Goal: Information Seeking & Learning: Learn about a topic

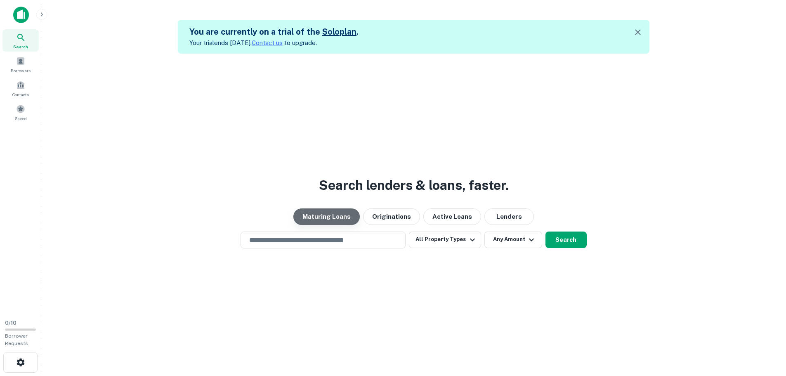
click at [349, 220] on button "Maturing Loans" at bounding box center [326, 216] width 66 height 17
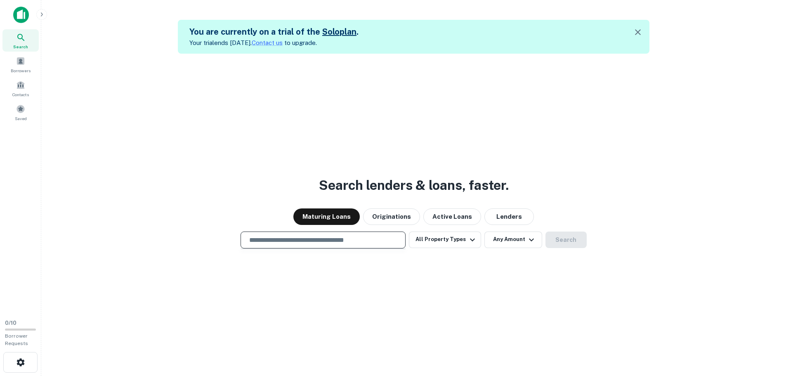
click at [346, 242] on input "text" at bounding box center [323, 239] width 158 height 9
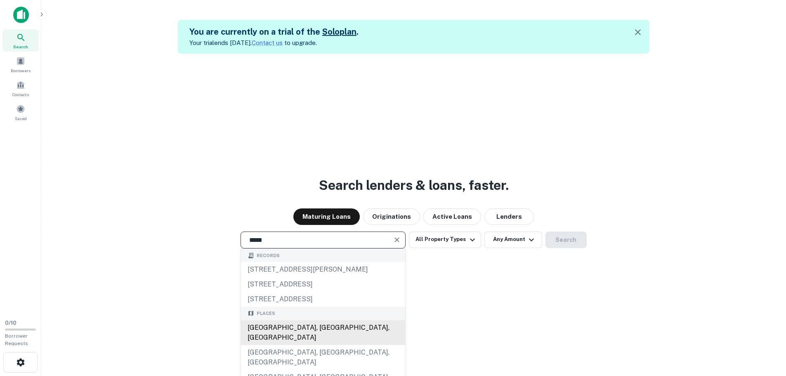
click at [321, 322] on div "Sarasota, FL, USA" at bounding box center [323, 332] width 164 height 25
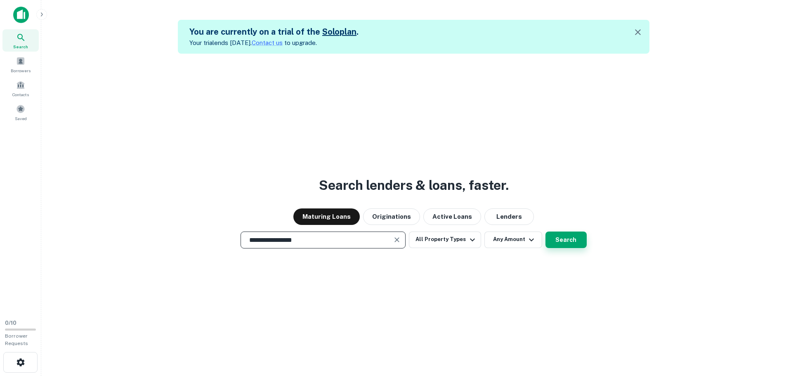
type input "**********"
click at [563, 243] on button "Search" at bounding box center [565, 239] width 41 height 17
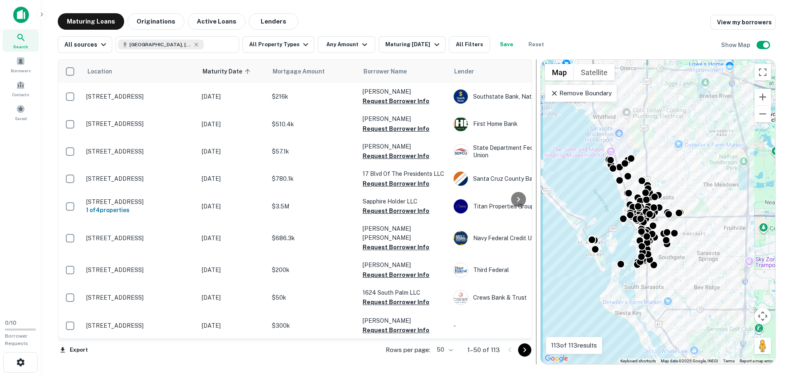
drag, startPoint x: 493, startPoint y: 196, endPoint x: 551, endPoint y: 199, distance: 57.8
click at [540, 199] on div at bounding box center [536, 211] width 8 height 305
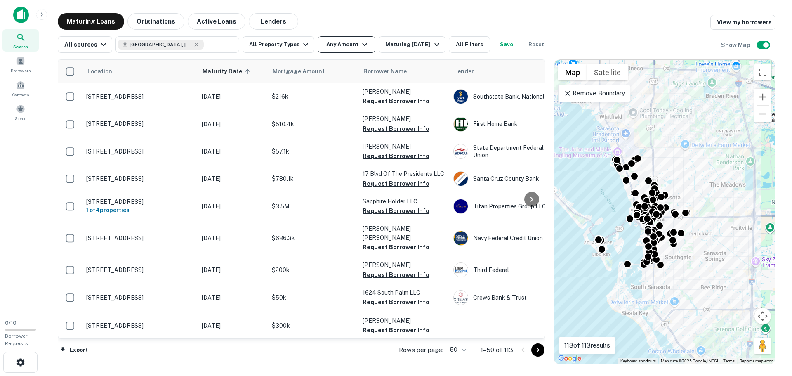
click at [345, 52] on button "Any Amount" at bounding box center [347, 44] width 58 height 17
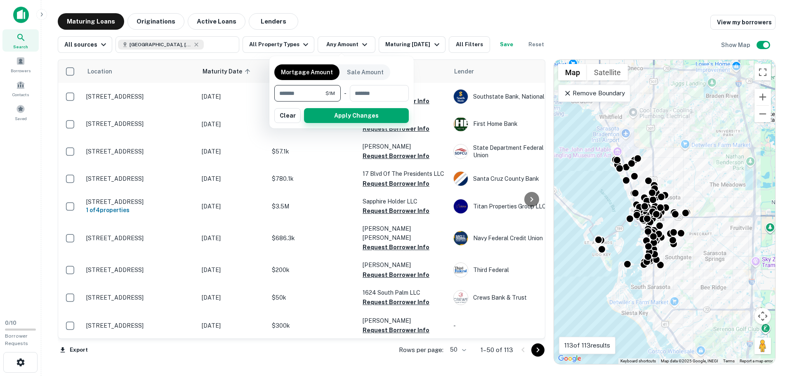
type input "*******"
click at [341, 117] on button "Apply Changes" at bounding box center [356, 115] width 105 height 15
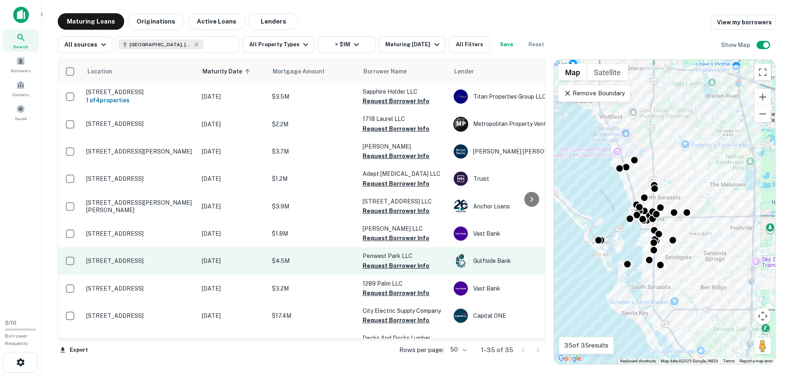
click at [326, 255] on td "$4.5M" at bounding box center [313, 260] width 91 height 27
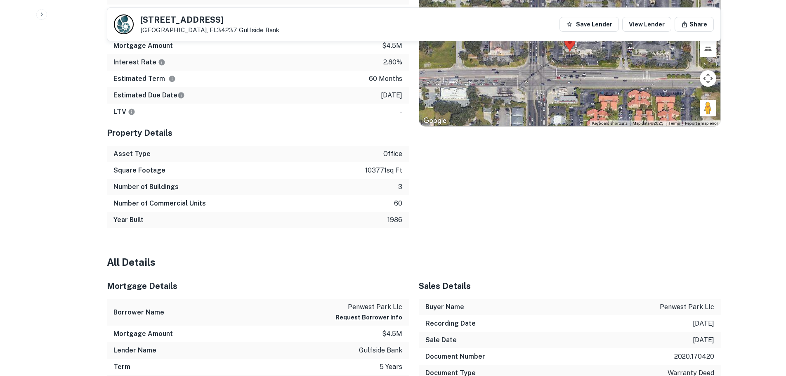
scroll to position [454, 0]
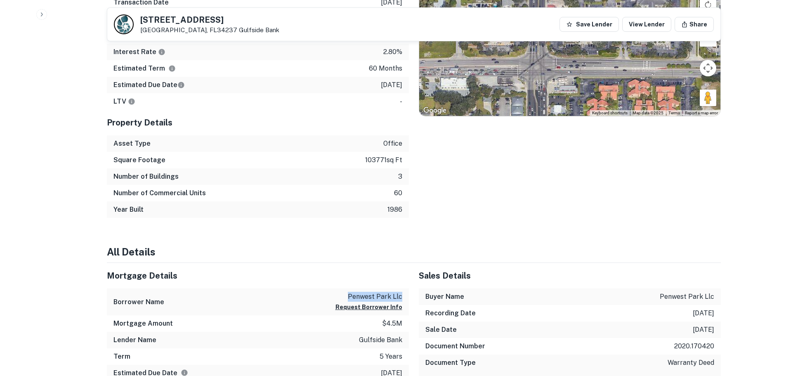
drag, startPoint x: 339, startPoint y: 295, endPoint x: 405, endPoint y: 295, distance: 65.2
click at [405, 295] on div "Borrower Name penwest park llc Request Borrower Info" at bounding box center [258, 301] width 302 height 27
copy p "penwest park llc"
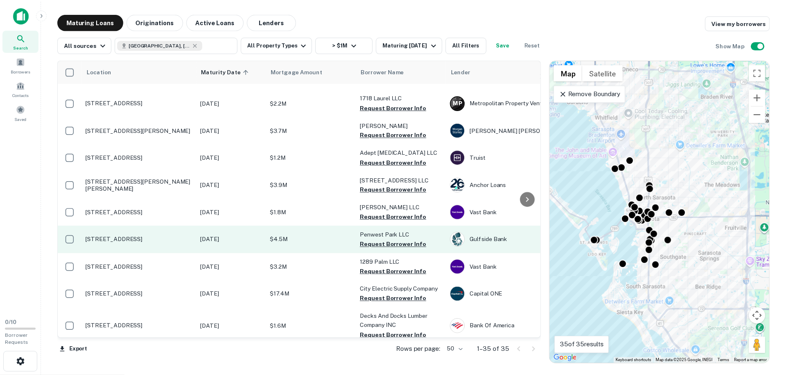
scroll to position [41, 0]
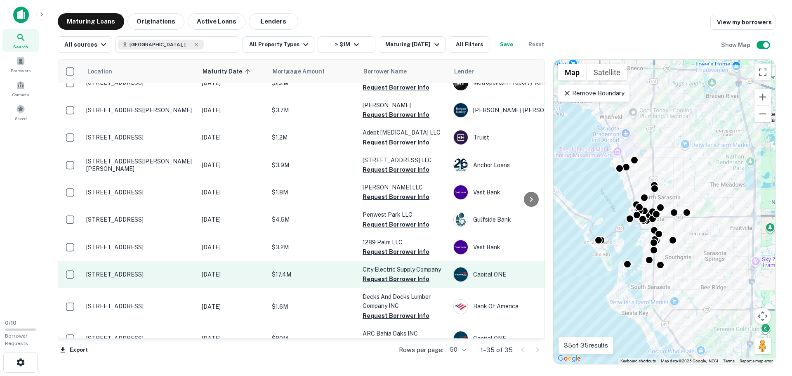
click at [179, 276] on p "2239 Bee Ridge Rd Sarasota, FL34239" at bounding box center [139, 274] width 107 height 7
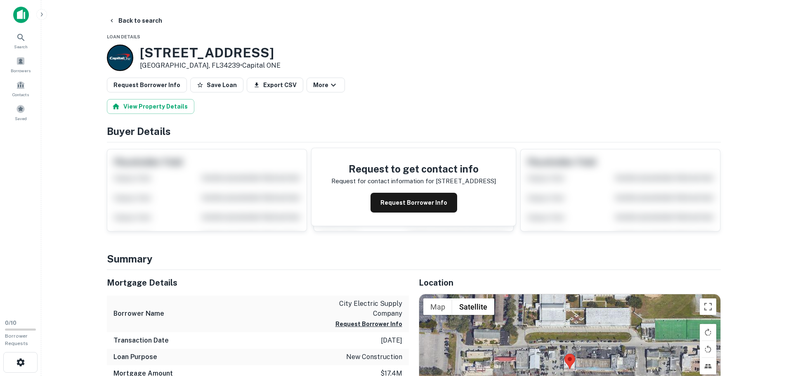
drag, startPoint x: 276, startPoint y: 56, endPoint x: 136, endPoint y: 51, distance: 140.8
click at [136, 51] on div "2239 Bee Ridge Rd Sarasota, FL34239 • Capital ONE" at bounding box center [414, 58] width 614 height 26
copy div "2239 Bee Ridge Rd"
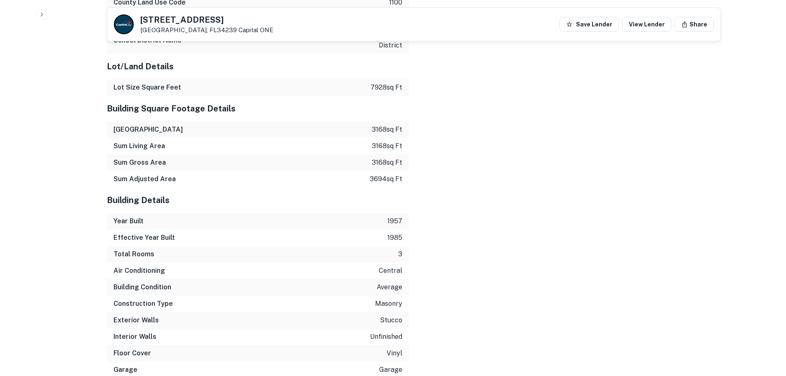
scroll to position [990, 0]
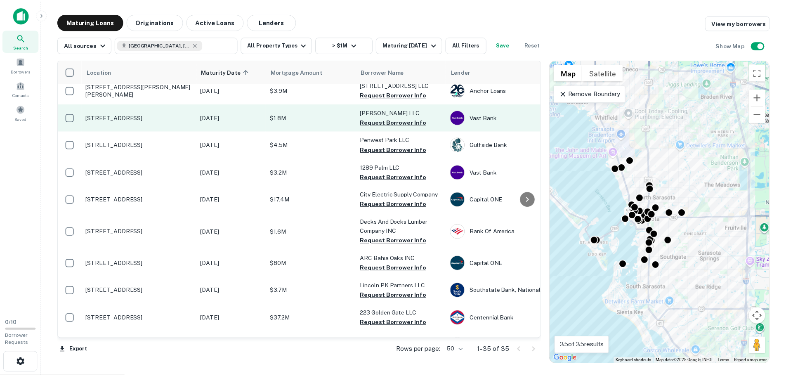
scroll to position [124, 0]
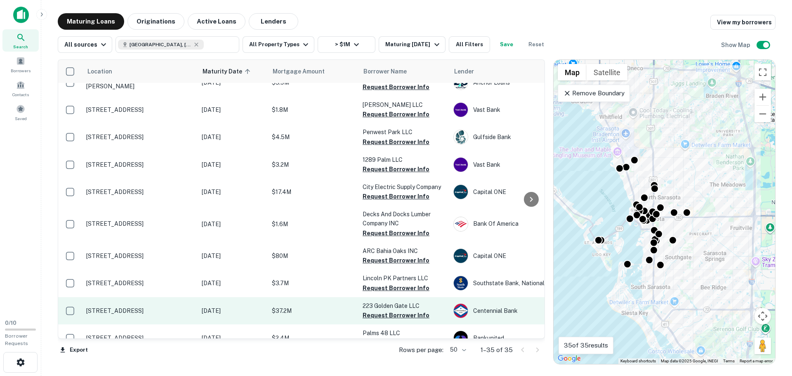
click at [223, 309] on p "Jan 18, 2026" at bounding box center [233, 310] width 62 height 9
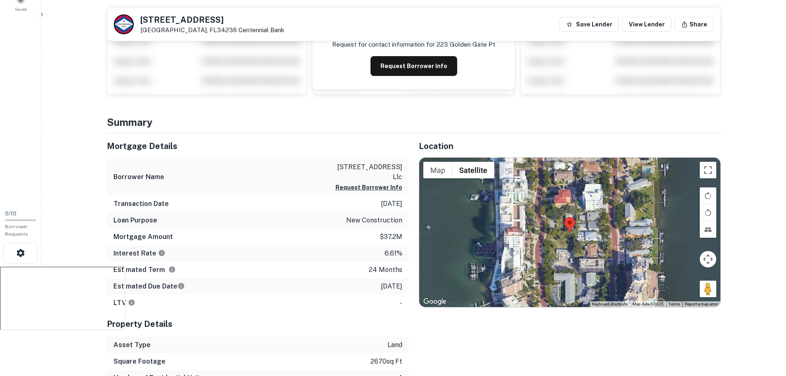
scroll to position [124, 0]
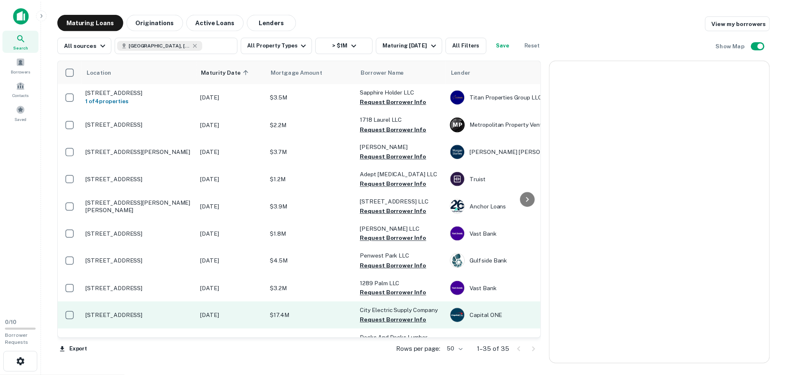
scroll to position [124, 0]
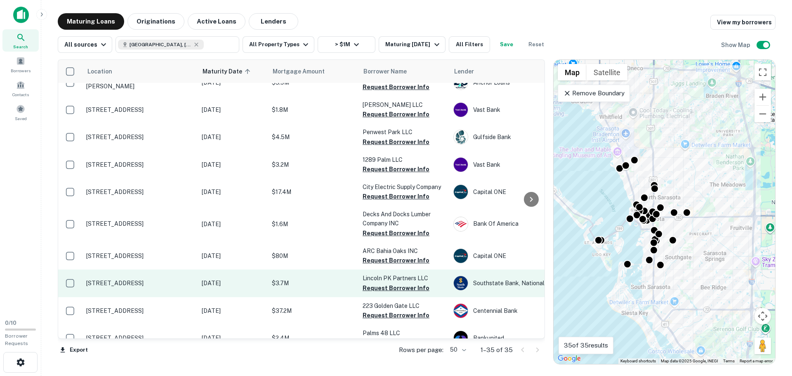
click at [147, 279] on td "1990 Fruitville Rd Sarasota, FL34236" at bounding box center [140, 282] width 116 height 27
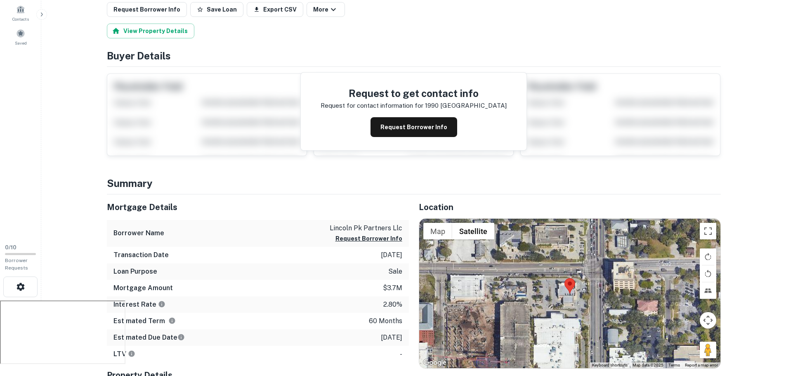
scroll to position [83, 0]
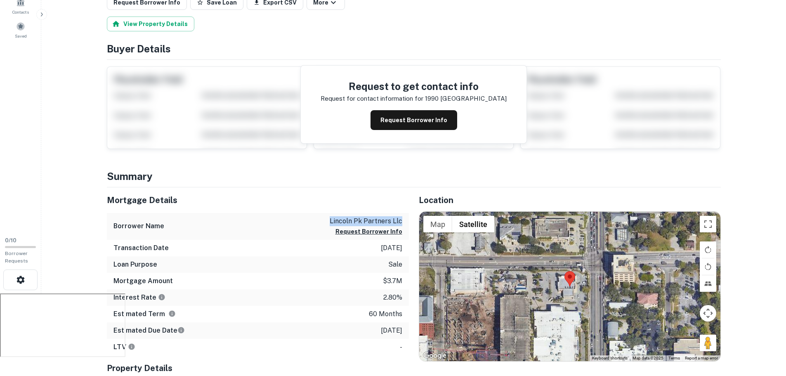
drag, startPoint x: 408, startPoint y: 220, endPoint x: 328, endPoint y: 220, distance: 80.4
click at [328, 220] on div "Borrower Name lincoln pk partners llc Request Borrower Info" at bounding box center [258, 226] width 302 height 27
copy p "lincoln pk partners llc"
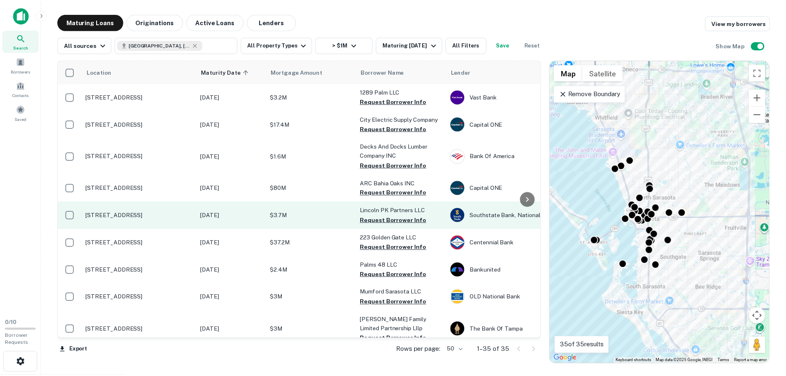
scroll to position [206, 0]
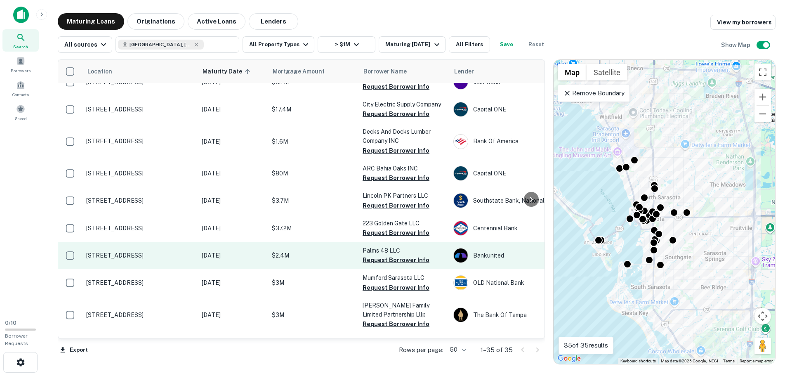
click at [258, 255] on p "Jan 28, 2026" at bounding box center [233, 255] width 62 height 9
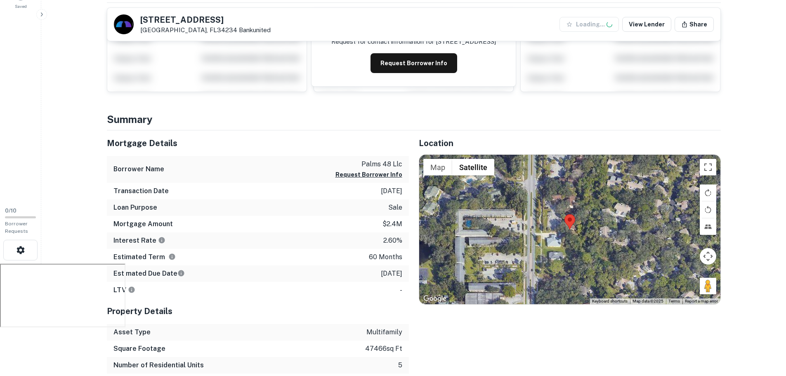
scroll to position [124, 0]
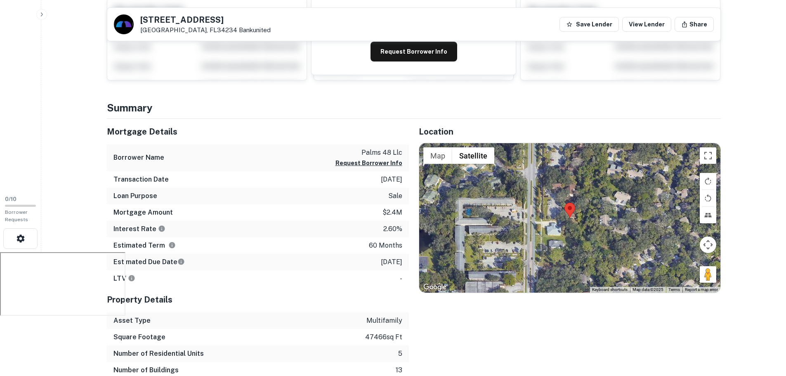
drag, startPoint x: 245, startPoint y: 22, endPoint x: 135, endPoint y: 22, distance: 110.1
click at [135, 22] on div "4900 Old Bradenton Rd Sarasota, FL34234 Bankunited Save Lender View Lender Share" at bounding box center [413, 24] width 613 height 33
copy div "4900 Old Bradenton Rd"
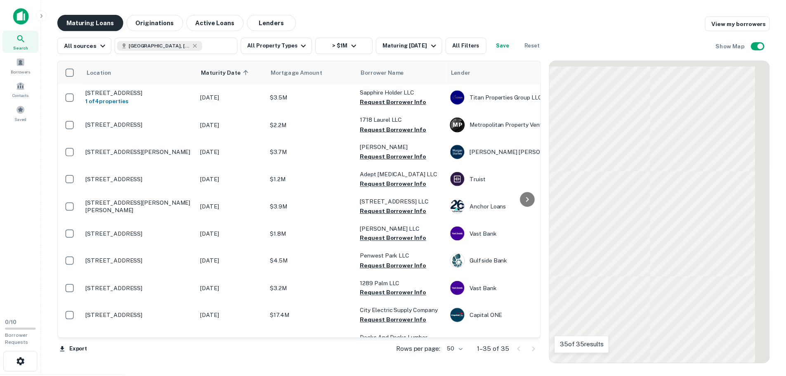
scroll to position [206, 0]
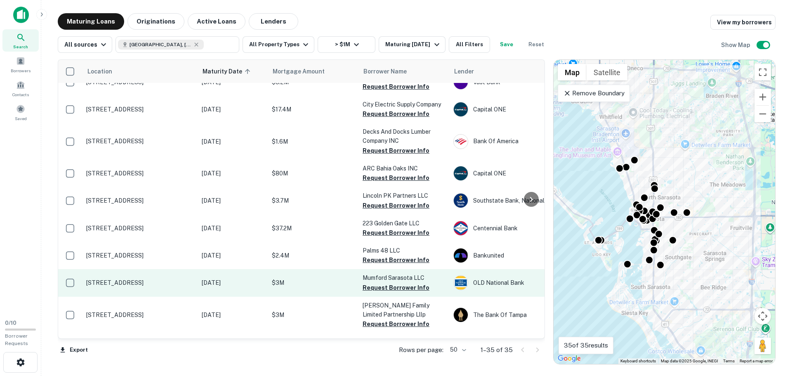
click at [85, 276] on td "650 Central Ave Sarasota, FL34236" at bounding box center [140, 282] width 116 height 27
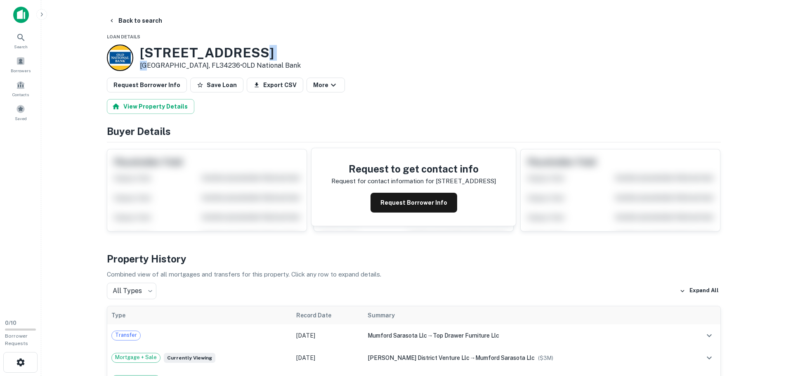
drag, startPoint x: 250, startPoint y: 52, endPoint x: 152, endPoint y: 66, distance: 98.7
click at [151, 66] on div "650 Central Ave Sarasota, FL34236 • OLD National Bank" at bounding box center [220, 58] width 161 height 26
click at [167, 66] on p "Sarasota, FL34236 • OLD National Bank" at bounding box center [220, 66] width 161 height 10
drag, startPoint x: 177, startPoint y: 66, endPoint x: 140, endPoint y: 53, distance: 38.9
click at [140, 53] on div "650 Central Ave Sarasota, FL34236 • OLD National Bank" at bounding box center [220, 58] width 161 height 26
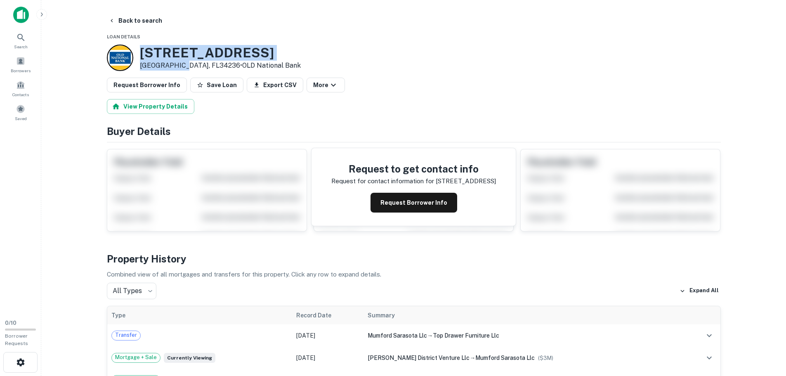
copy div "650 Central Ave Sarasota, FL"
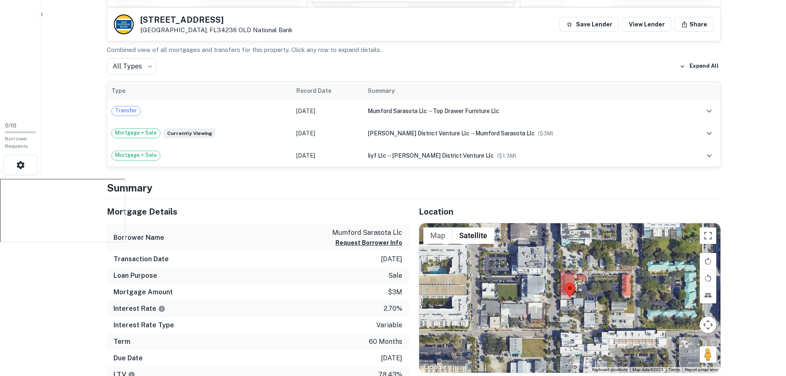
scroll to position [248, 0]
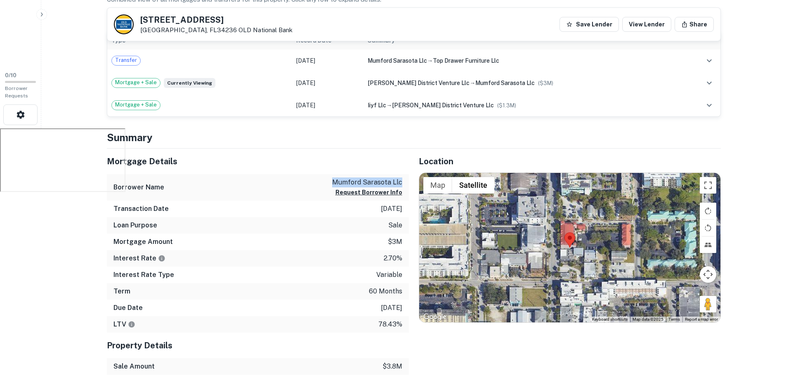
drag, startPoint x: 402, startPoint y: 182, endPoint x: 336, endPoint y: 177, distance: 66.2
click at [336, 177] on div "Borrower Name mumford sarasota llc Request Borrower Info" at bounding box center [258, 187] width 302 height 27
copy p "mumford sarasota llc"
click at [367, 192] on button "Request Borrower Info" at bounding box center [368, 192] width 67 height 10
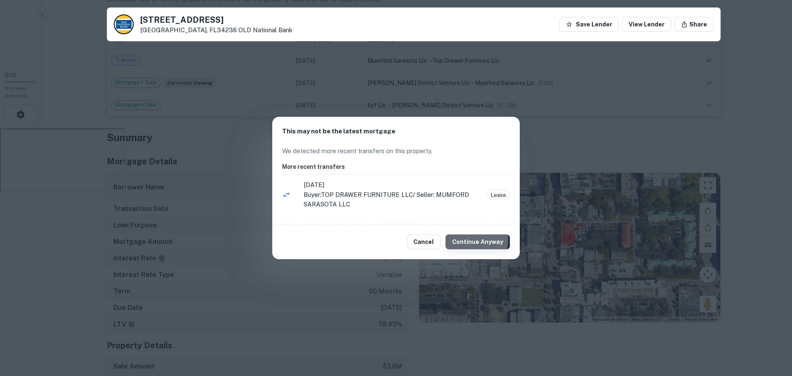
click at [465, 239] on button "Continue Anyway" at bounding box center [478, 241] width 64 height 15
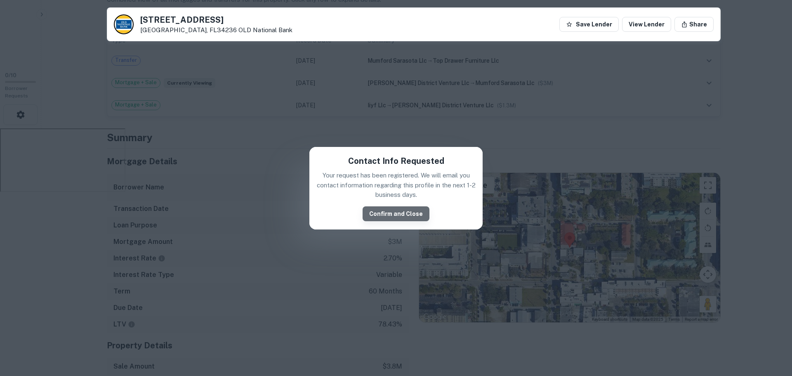
click at [405, 217] on button "Confirm and Close" at bounding box center [396, 213] width 67 height 15
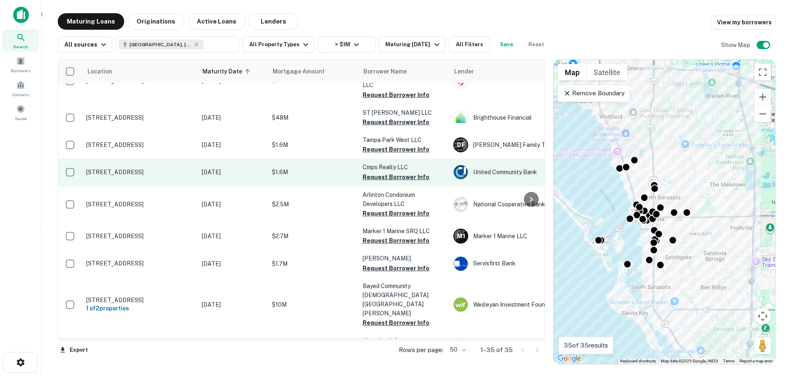
scroll to position [578, 0]
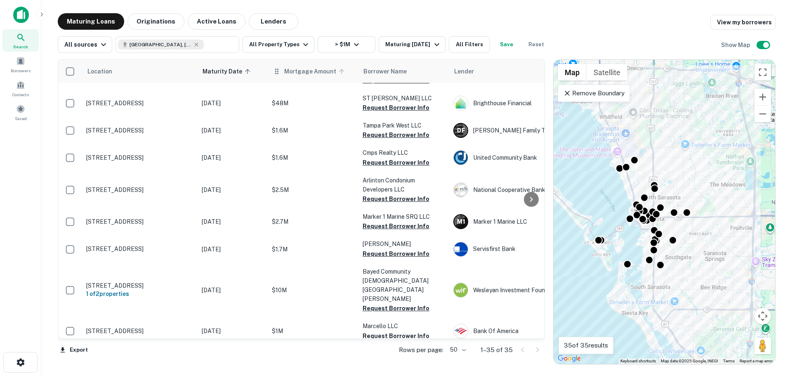
click at [298, 73] on span "Mortgage Amount" at bounding box center [315, 71] width 63 height 10
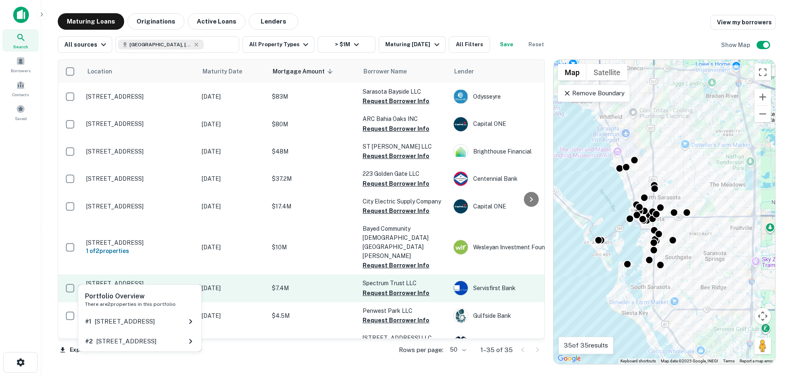
click at [134, 288] on h6 "1 of 2 properties" at bounding box center [139, 292] width 107 height 9
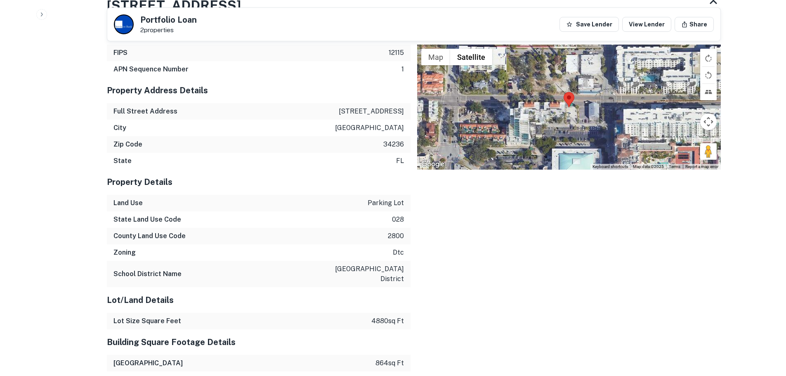
scroll to position [743, 0]
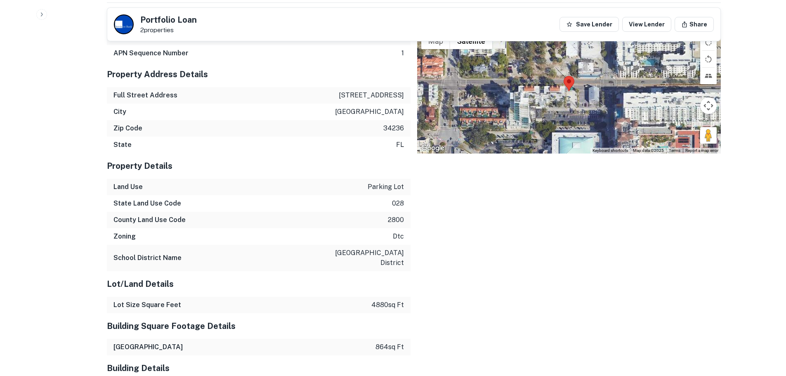
drag, startPoint x: 204, startPoint y: 222, endPoint x: 113, endPoint y: 221, distance: 91.2
click at [113, 221] on h6 "County Land Use Code" at bounding box center [149, 220] width 72 height 10
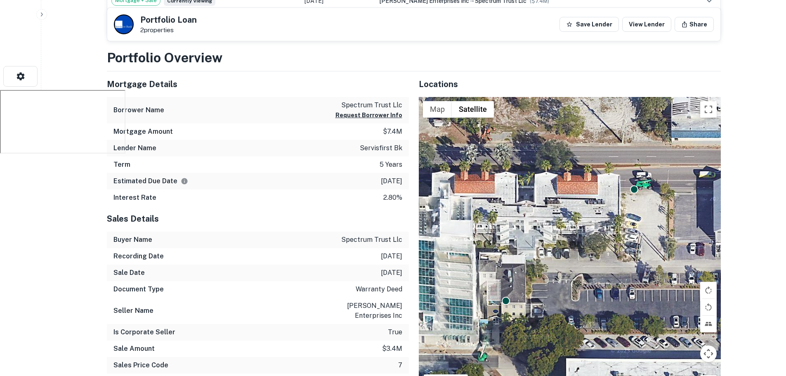
scroll to position [271, 0]
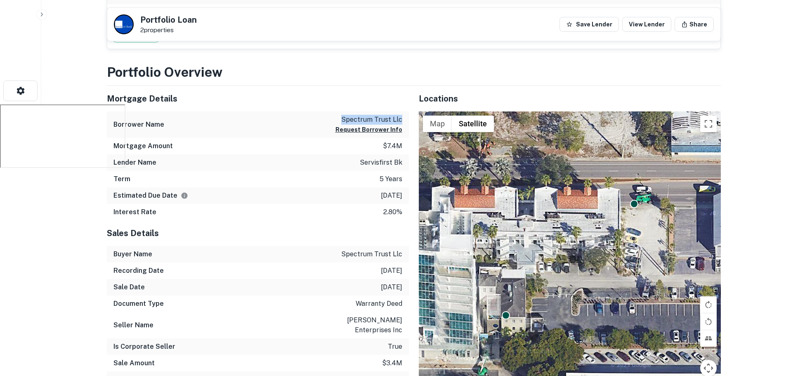
drag, startPoint x: 340, startPoint y: 121, endPoint x: 398, endPoint y: 123, distance: 58.2
click at [401, 123] on p "spectrum trust llc" at bounding box center [368, 120] width 67 height 10
copy p "spectrum trust llc"
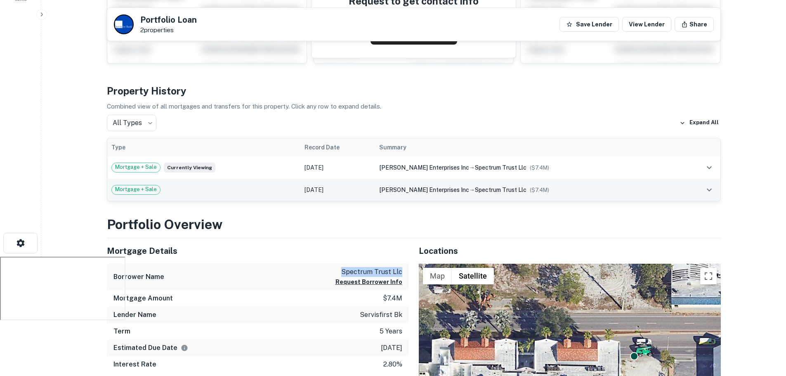
scroll to position [124, 0]
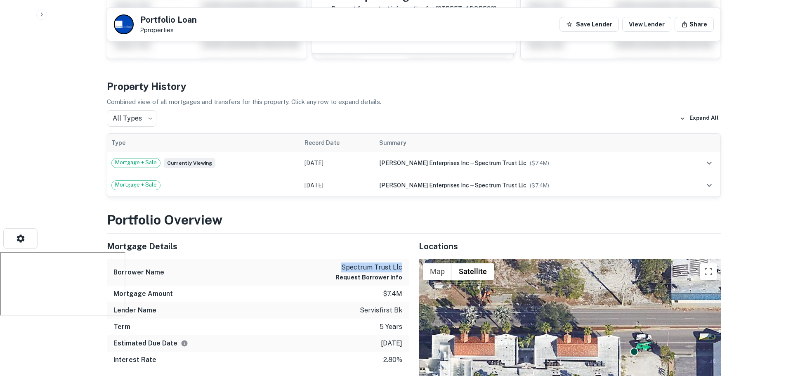
copy p "spectrum trust llc"
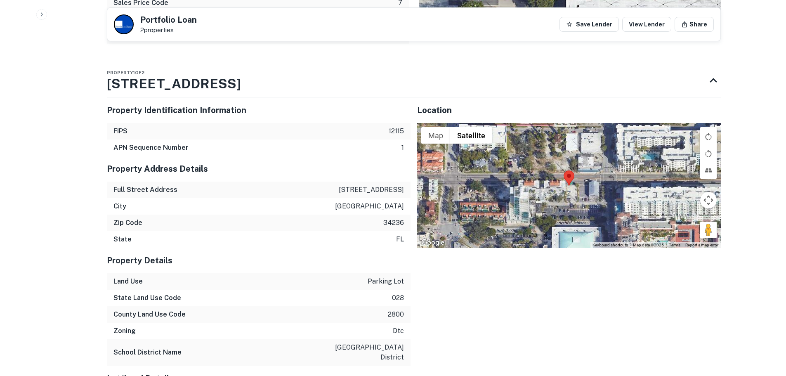
scroll to position [660, 0]
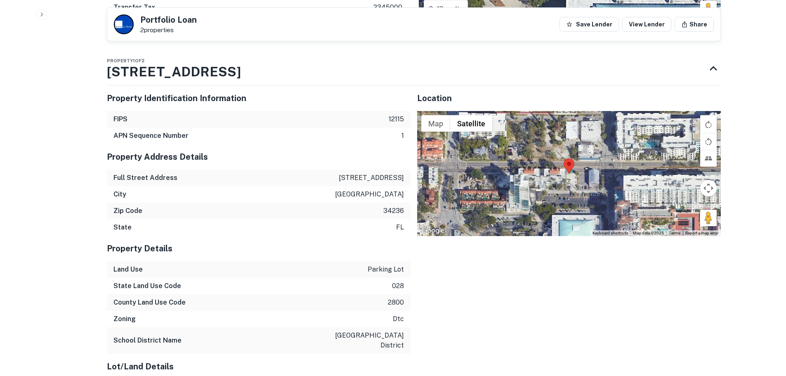
drag, startPoint x: 336, startPoint y: 181, endPoint x: 405, endPoint y: 182, distance: 69.3
click at [405, 182] on div "Full Street Address 1374 fruitville rd" at bounding box center [259, 178] width 304 height 17
copy p "1374 fruitville rd"
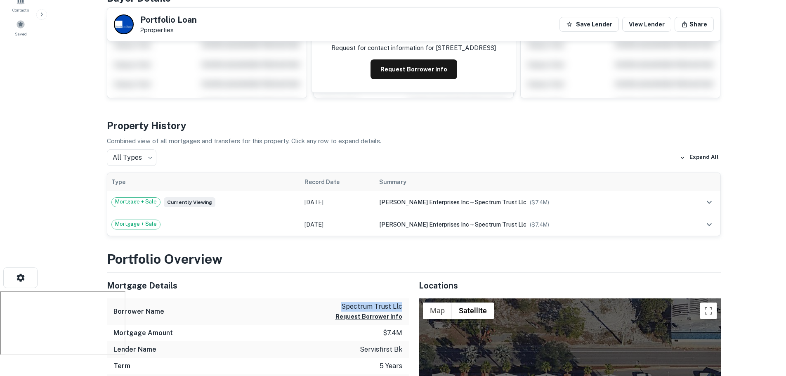
scroll to position [0, 0]
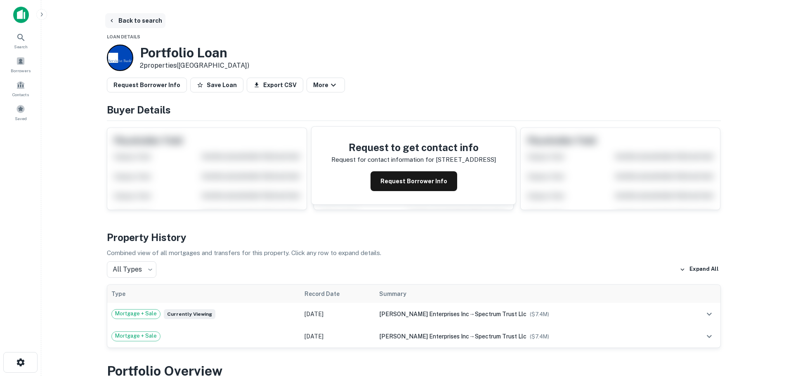
click at [148, 15] on button "Back to search" at bounding box center [135, 20] width 60 height 15
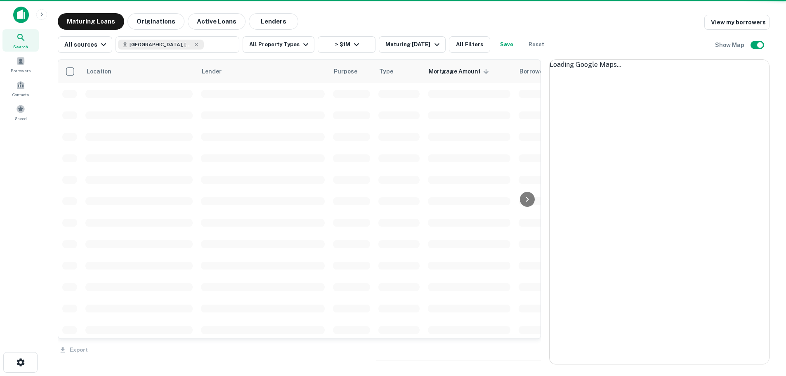
click at [27, 38] on div "Search" at bounding box center [20, 40] width 36 height 22
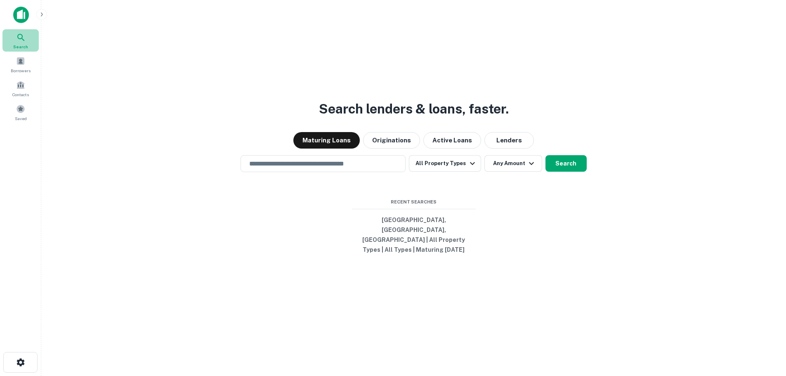
click at [18, 35] on icon at bounding box center [20, 37] width 7 height 7
paste input "**********"
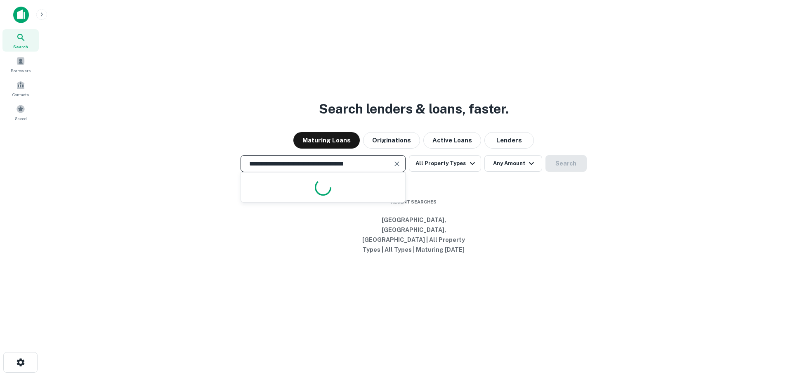
scroll to position [0, 2]
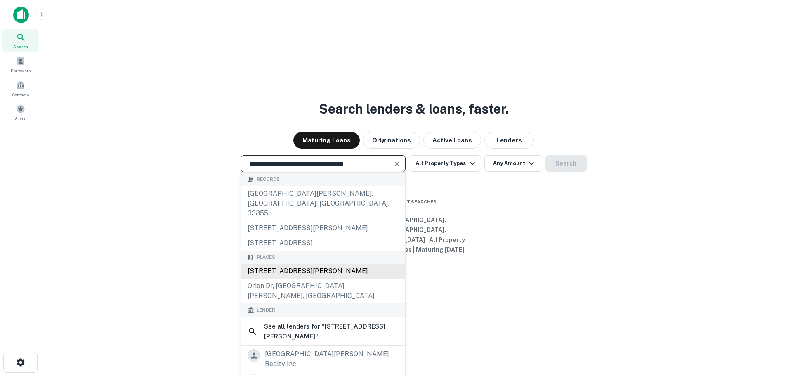
click at [320, 273] on div "[STREET_ADDRESS][PERSON_NAME]" at bounding box center [323, 271] width 164 height 15
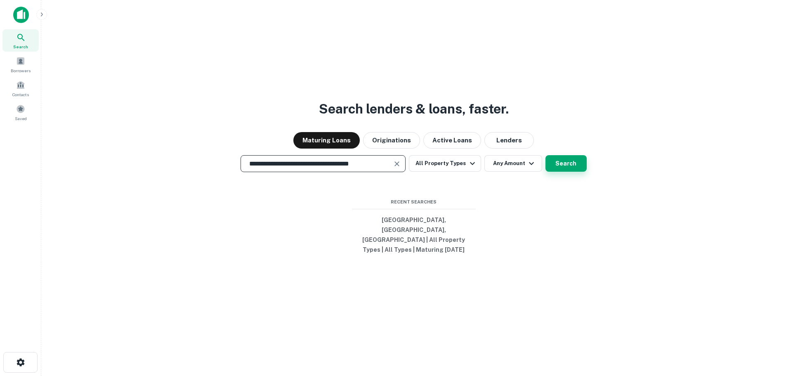
type input "**********"
click at [567, 172] on button "Search" at bounding box center [565, 163] width 41 height 17
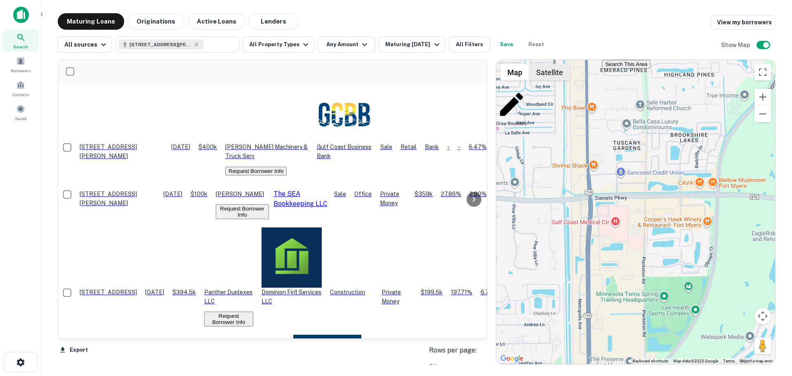
click at [551, 74] on button "Satellite" at bounding box center [549, 72] width 41 height 17
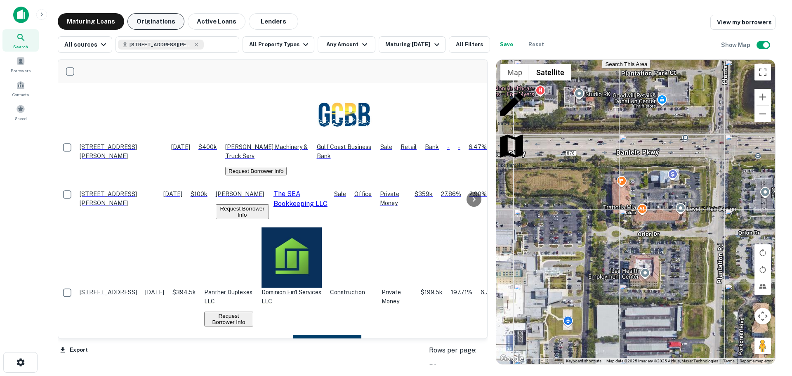
click at [164, 24] on button "Originations" at bounding box center [155, 21] width 57 height 17
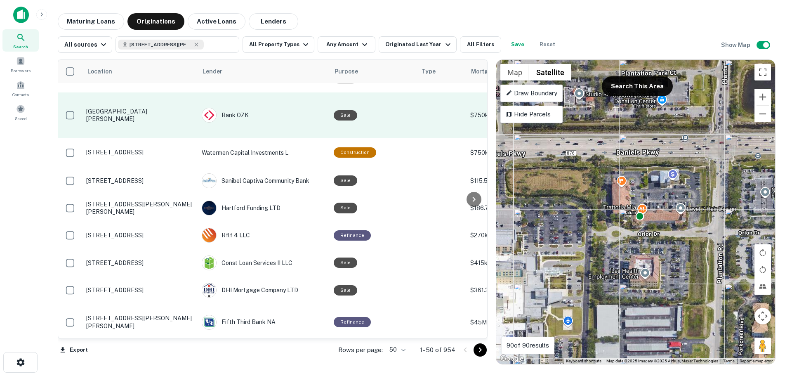
scroll to position [206, 0]
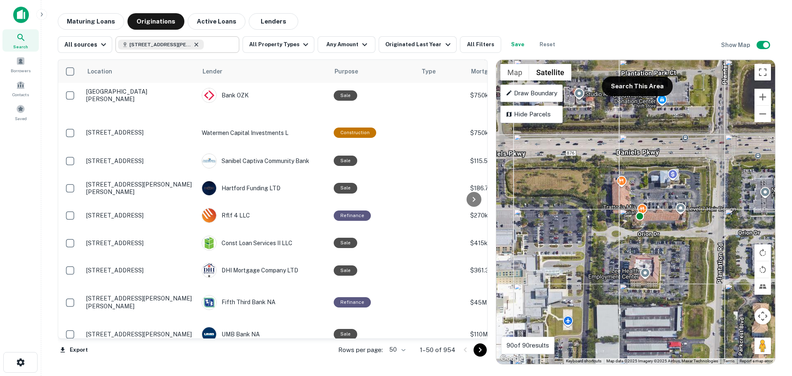
click at [195, 45] on icon at bounding box center [197, 44] width 4 height 4
type input "**********"
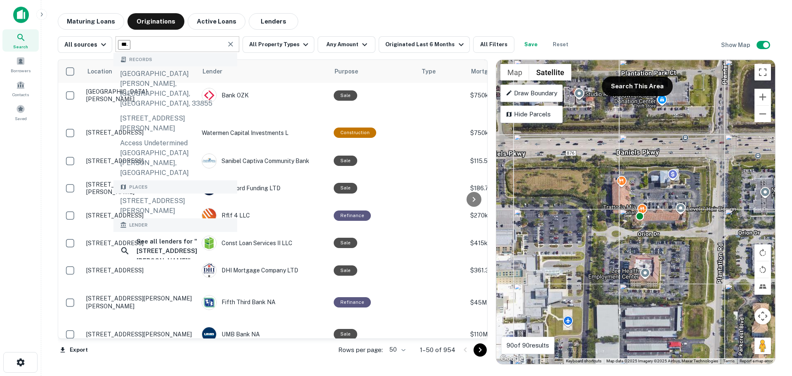
click at [130, 45] on input "**********" at bounding box center [124, 44] width 12 height 9
click at [225, 44] on button "Clear" at bounding box center [231, 44] width 12 height 12
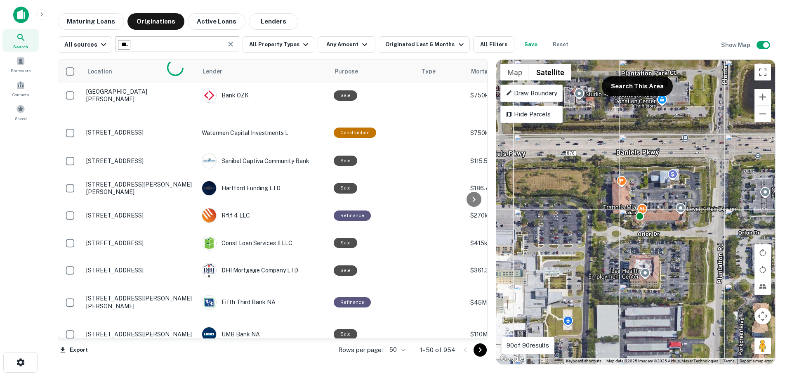
type input "********"
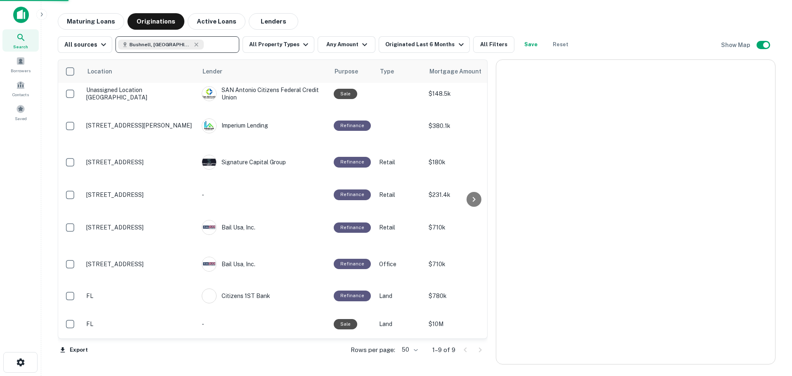
scroll to position [16, 0]
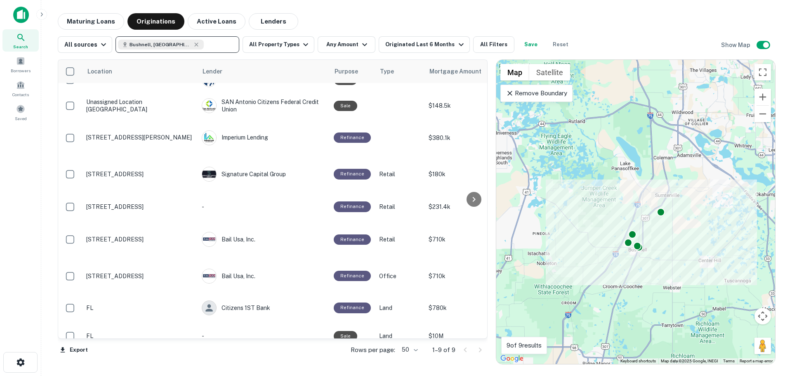
click at [510, 94] on icon at bounding box center [510, 93] width 8 height 8
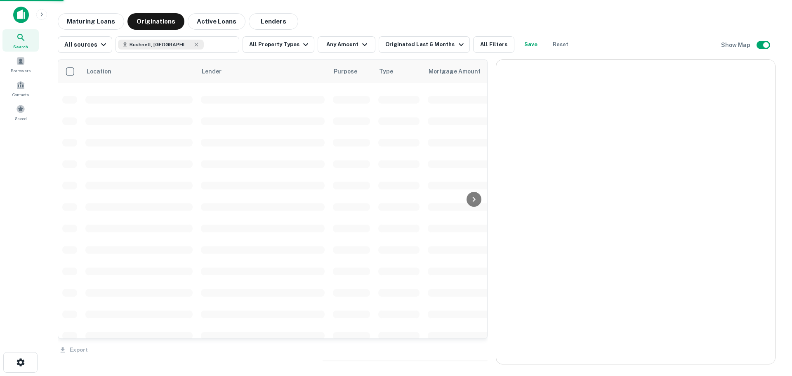
scroll to position [206, 0]
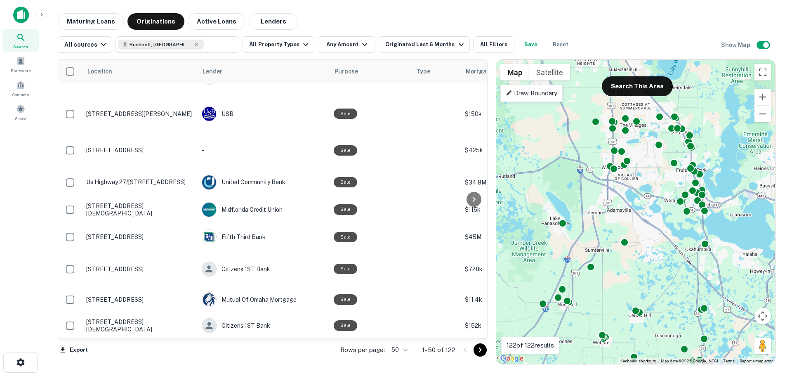
drag, startPoint x: 686, startPoint y: 200, endPoint x: 608, endPoint y: 257, distance: 96.5
click at [608, 257] on div "To activate drag with keyboard, press Alt + Enter. Once in keyboard drag state,…" at bounding box center [635, 212] width 279 height 304
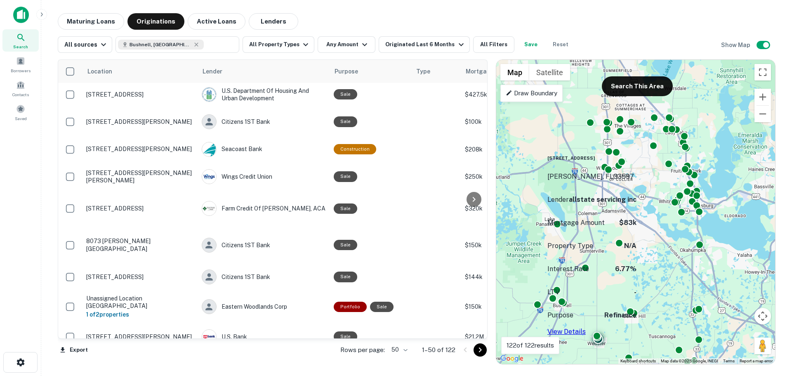
scroll to position [1140, 0]
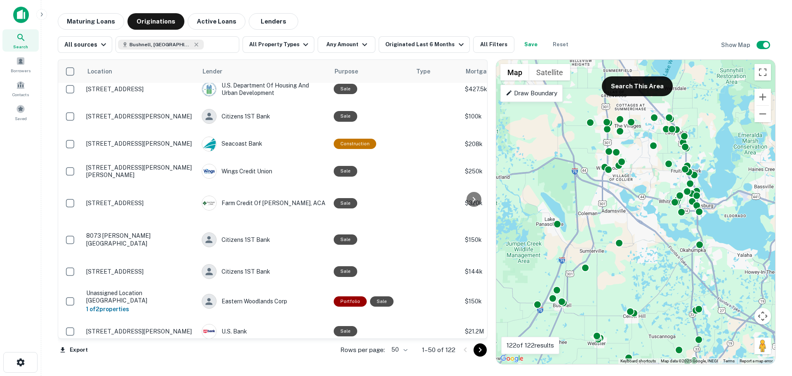
click at [479, 347] on icon "Go to next page" at bounding box center [480, 349] width 3 height 5
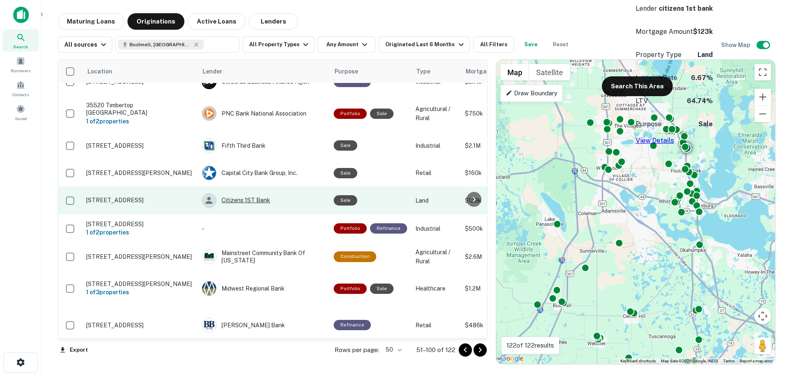
scroll to position [1198, 0]
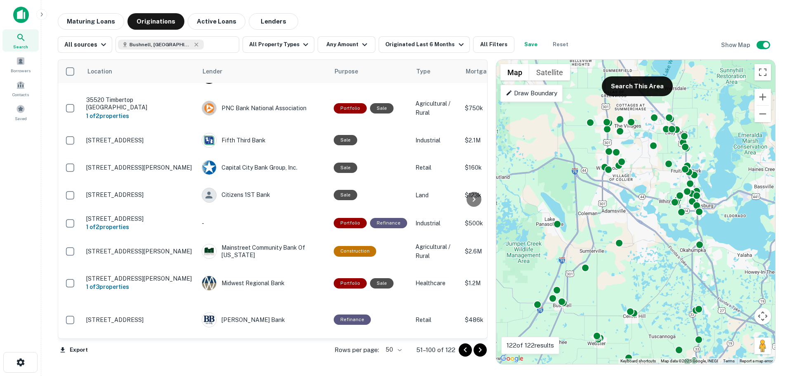
click at [483, 351] on icon "Go to next page" at bounding box center [480, 350] width 10 height 10
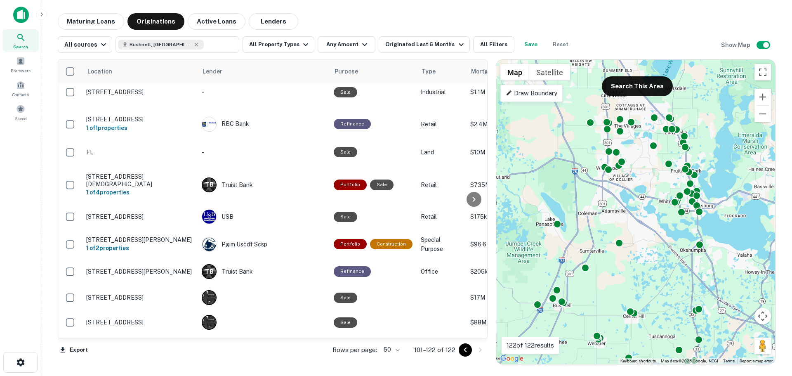
scroll to position [330, 0]
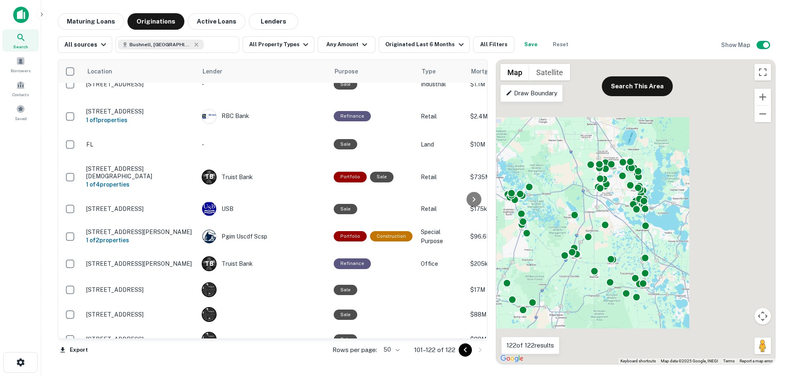
click at [464, 348] on icon "Go to previous page" at bounding box center [465, 350] width 10 height 10
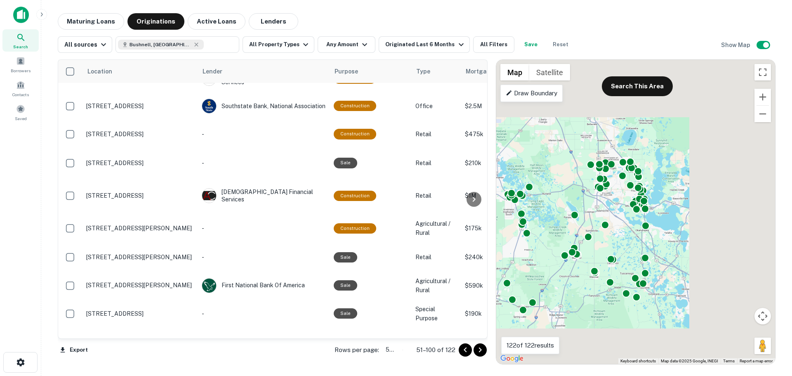
click at [400, 351] on body "Search Borrowers Contacts Saved Maturing Loans Originations Active Loans Lender…" at bounding box center [396, 188] width 792 height 376
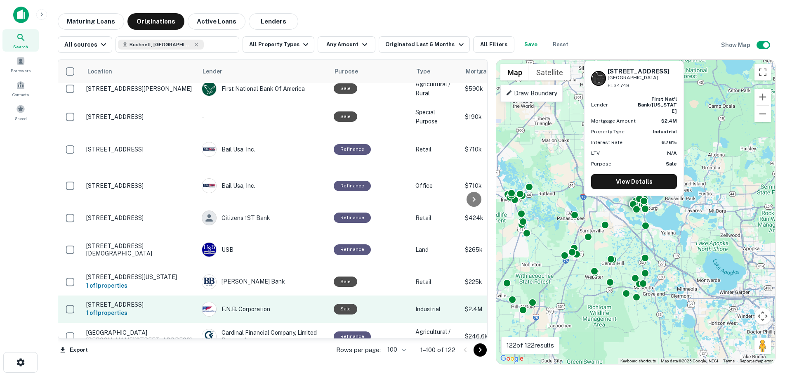
scroll to position [2104, 0]
